Goal: Task Accomplishment & Management: Complete application form

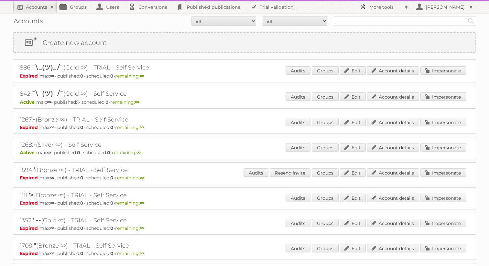
click at [384, 2] on link "More tools" at bounding box center [383, 7] width 55 height 12
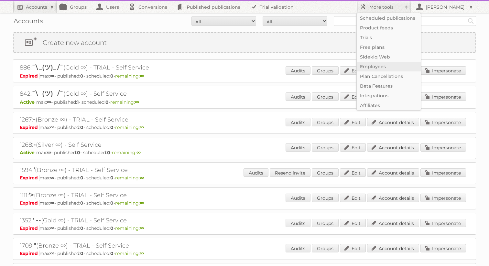
click at [371, 66] on link "Employees" at bounding box center [389, 67] width 64 height 10
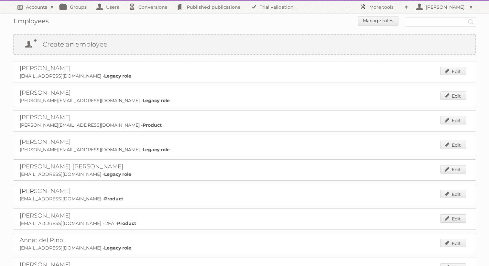
click at [379, 3] on link "More tools" at bounding box center [383, 7] width 55 height 12
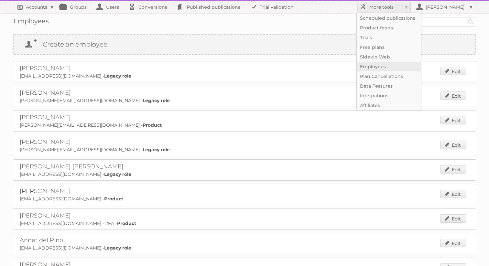
click at [373, 68] on link "Employees" at bounding box center [389, 67] width 64 height 10
click at [322, 47] on link "Create an employee" at bounding box center [245, 44] width 462 height 19
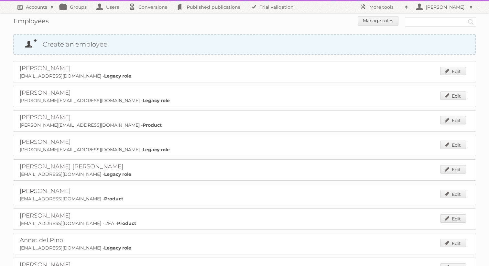
click at [321, 48] on link "Create an employee" at bounding box center [245, 44] width 462 height 19
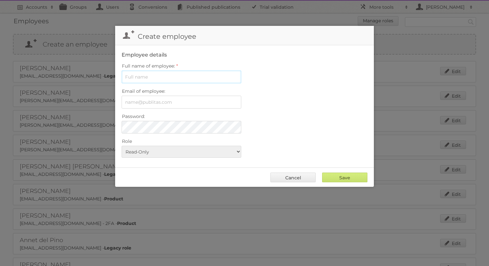
click at [206, 74] on input "Full name of employee:" at bounding box center [182, 76] width 120 height 13
click at [184, 77] on input "Full name of employee:" at bounding box center [182, 76] width 120 height 13
paste input "Yuliya Chatovich"
type input "Yuliya Chatovich"
click at [150, 104] on input "Email of employee:" at bounding box center [182, 102] width 120 height 13
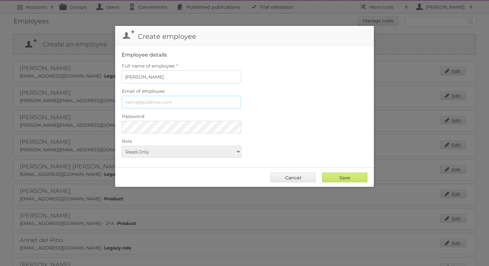
paste input "y.chatovich@publitas.com"
type input "y.chatovich@publitas.com"
click at [313, 107] on div "Email of employee: y.chatovich@publitas.com" at bounding box center [245, 98] width 246 height 22
click at [211, 152] on select "Read-Only Legacy role Product Services Super admin" at bounding box center [182, 152] width 120 height 12
select select "product"
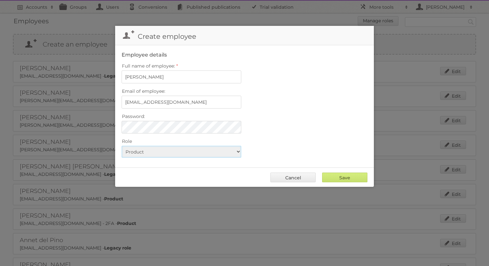
click at [122, 146] on select "Read-Only Legacy role Product Services Super admin" at bounding box center [182, 152] width 120 height 12
click at [343, 177] on input "Save" at bounding box center [344, 178] width 45 height 10
type input "..."
